Goal: Manage account settings

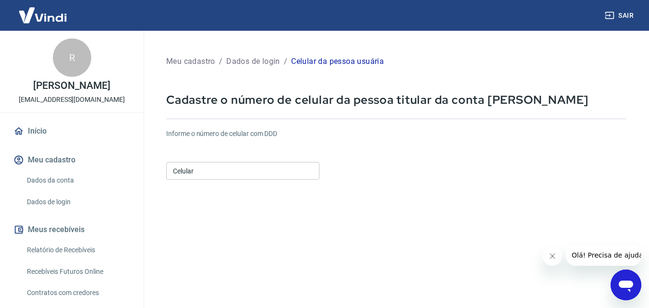
click at [213, 171] on input "Celular" at bounding box center [242, 171] width 153 height 18
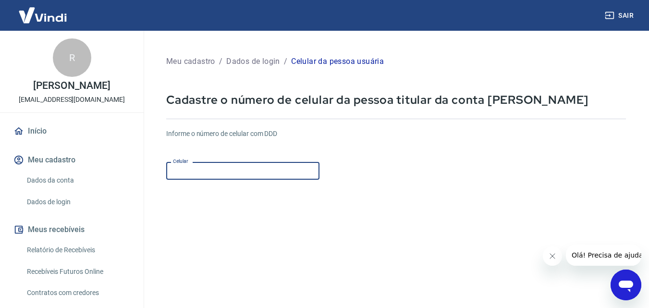
type input "(19) 97413-6478"
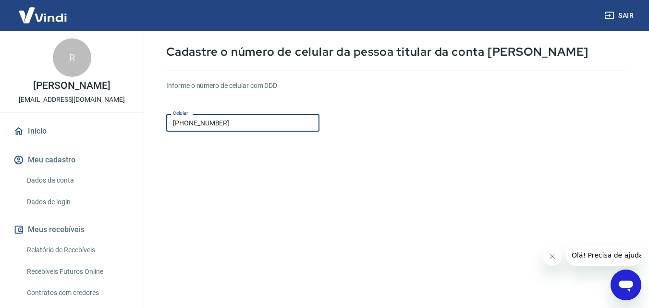
scroll to position [144, 0]
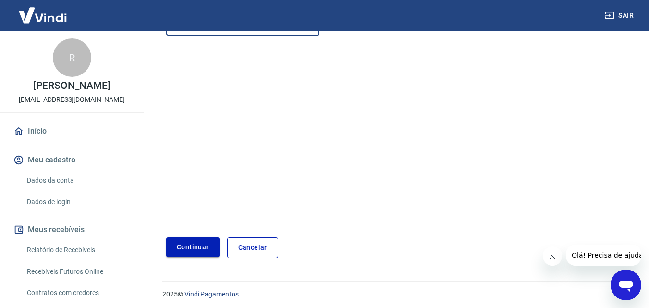
click at [187, 246] on button "Continuar" at bounding box center [192, 247] width 53 height 20
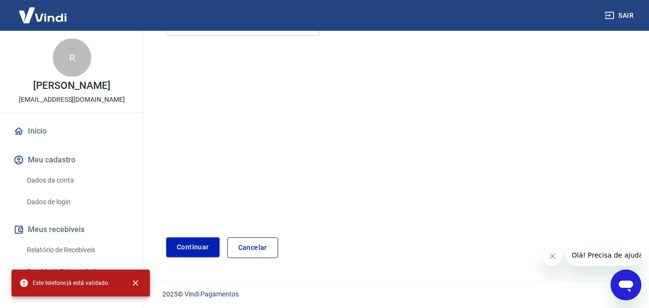
scroll to position [0, 0]
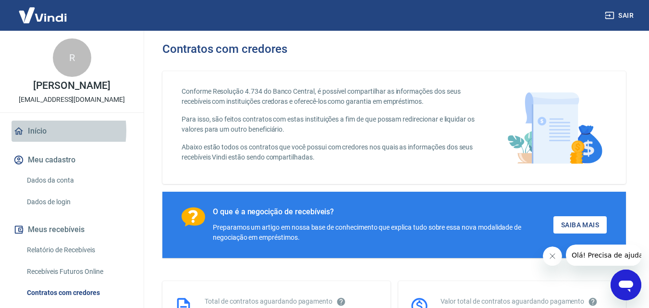
click at [37, 141] on link "Início" at bounding box center [72, 131] width 121 height 21
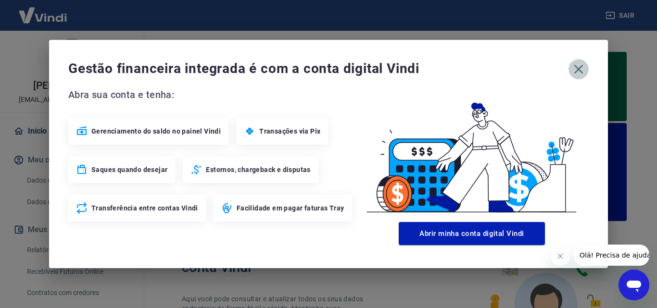
click at [576, 72] on icon "button" at bounding box center [578, 69] width 15 height 15
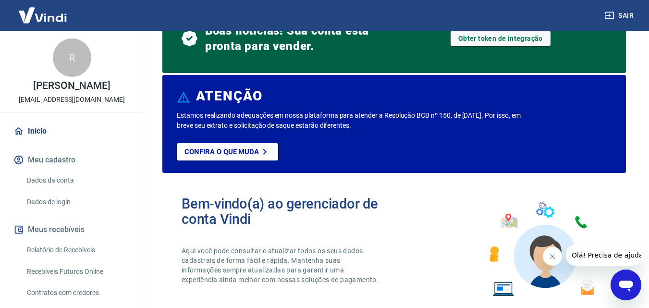
click at [40, 141] on link "Início" at bounding box center [72, 131] width 121 height 21
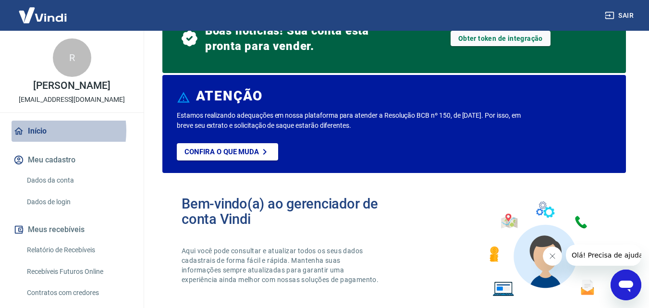
click at [41, 141] on link "Início" at bounding box center [72, 131] width 121 height 21
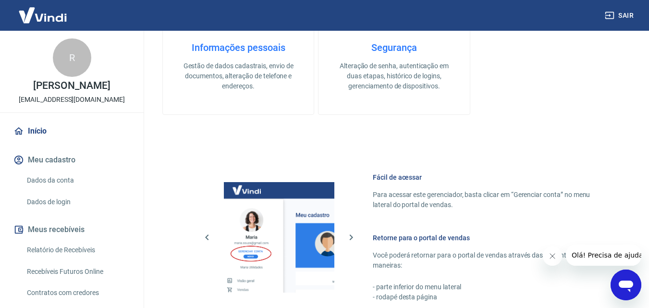
click at [71, 67] on div "R" at bounding box center [72, 57] width 38 height 38
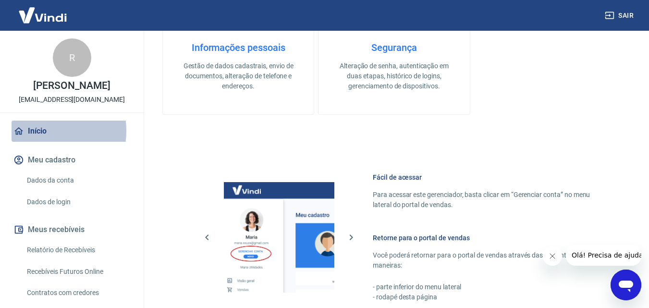
click at [41, 141] on link "Início" at bounding box center [72, 131] width 121 height 21
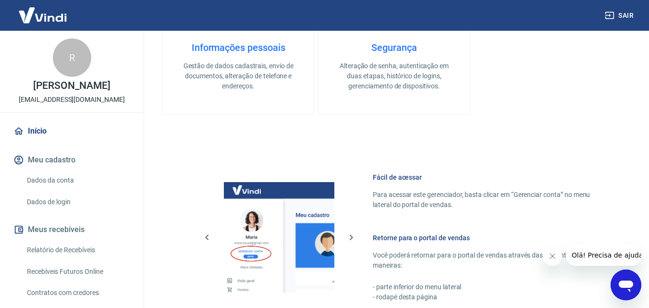
click at [40, 136] on link "Início" at bounding box center [72, 131] width 121 height 21
